Goal: Find specific page/section: Find specific page/section

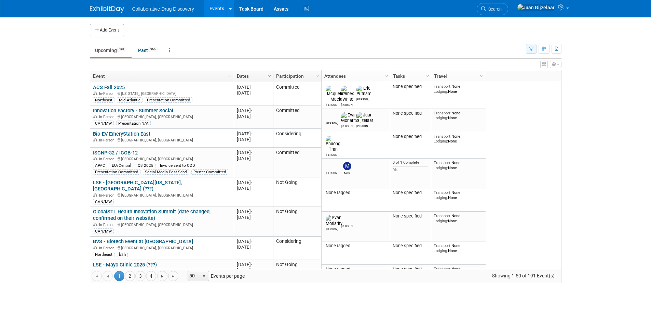
click at [530, 50] on icon "button" at bounding box center [531, 49] width 4 height 4
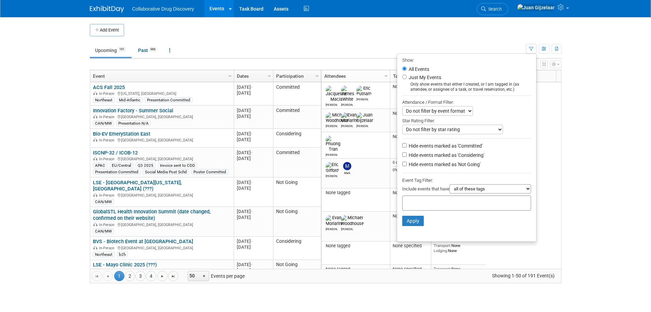
click at [426, 205] on input "text" at bounding box center [433, 201] width 55 height 7
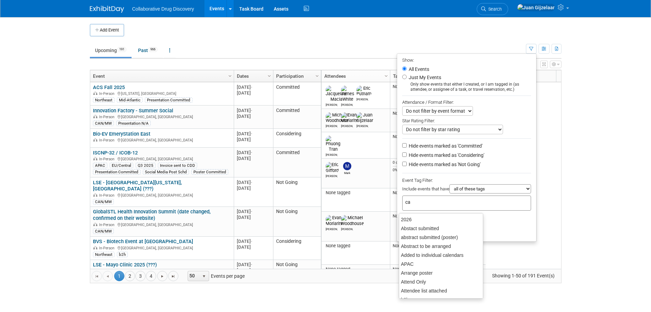
type input "can"
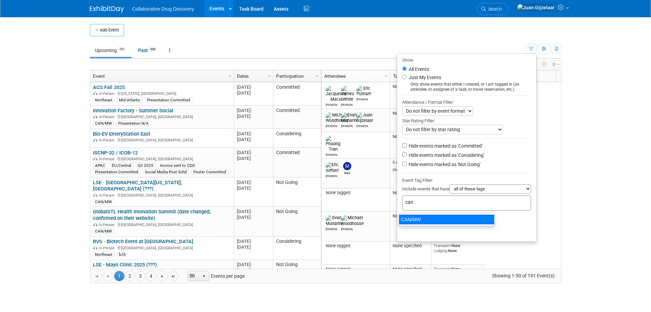
click at [423, 220] on div "CAN/MW" at bounding box center [447, 219] width 96 height 10
type input "CAN/MW"
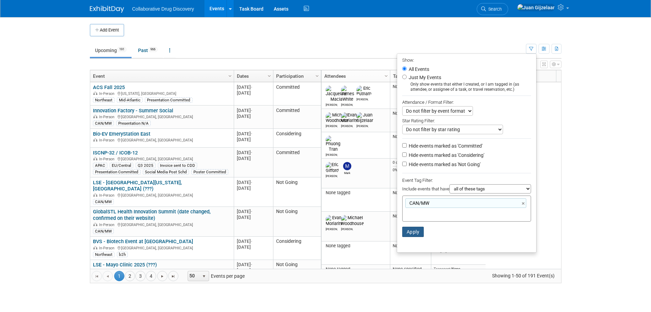
click at [408, 234] on button "Apply" at bounding box center [413, 231] width 22 height 10
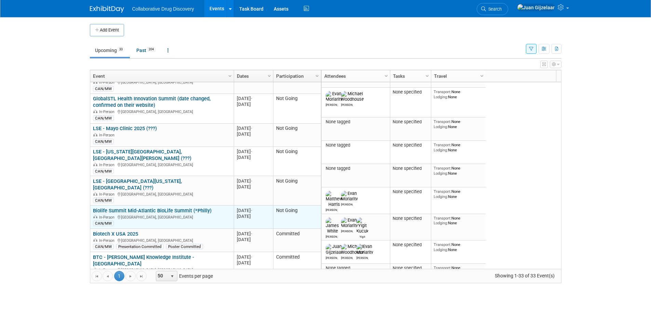
scroll to position [82, 0]
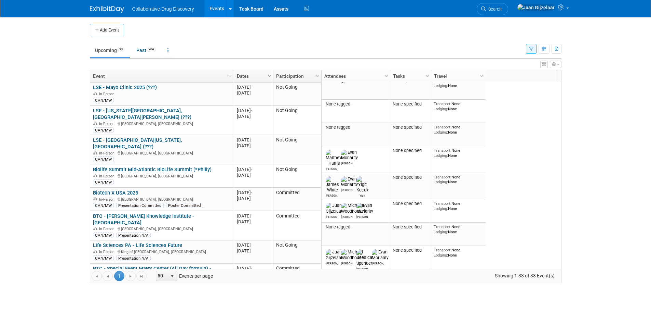
click at [531, 48] on icon "button" at bounding box center [531, 49] width 4 height 4
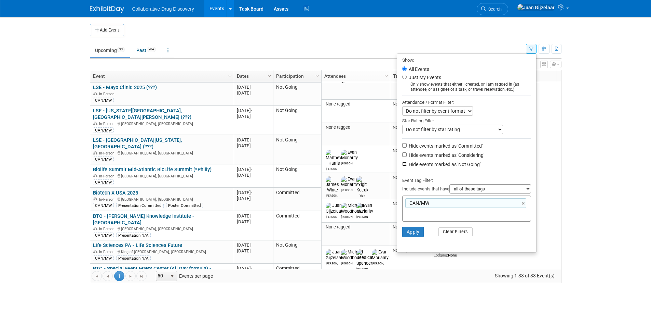
click at [402, 165] on input "Hide events marked as 'Not Going'" at bounding box center [404, 163] width 4 height 4
checkbox input "true"
click at [412, 234] on button "Apply" at bounding box center [413, 231] width 22 height 10
